Goal: Find specific page/section: Find specific page/section

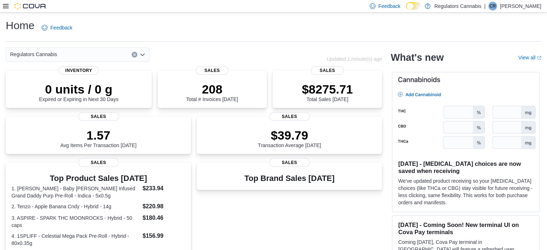
click at [6, 6] on icon at bounding box center [6, 6] width 6 height 6
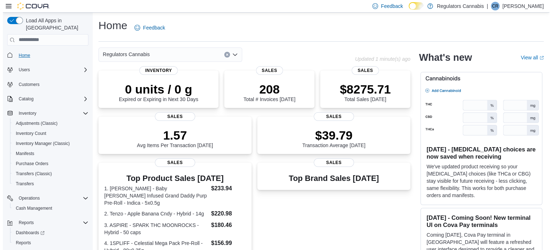
scroll to position [12, 0]
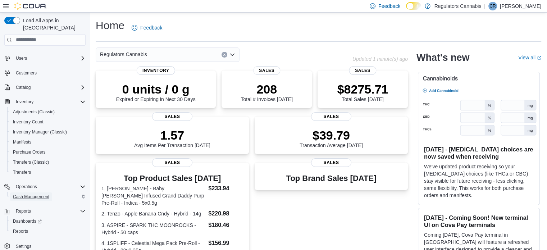
click at [31, 194] on span "Cash Management" at bounding box center [31, 197] width 36 height 6
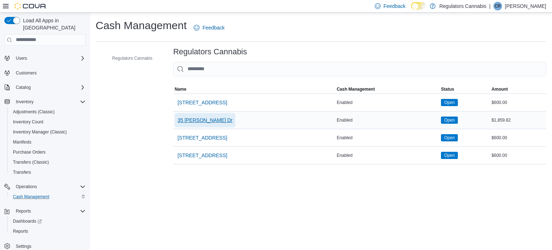
click at [194, 119] on span "35 [PERSON_NAME] Dr" at bounding box center [205, 120] width 55 height 7
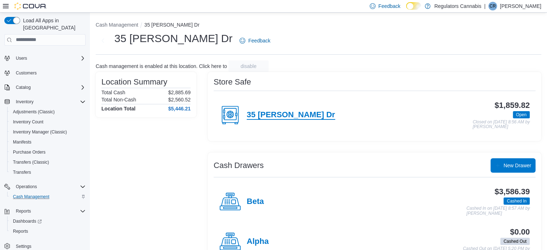
click at [276, 115] on h4 "35 [PERSON_NAME] Dr" at bounding box center [291, 114] width 88 height 9
